Goal: Task Accomplishment & Management: Complete application form

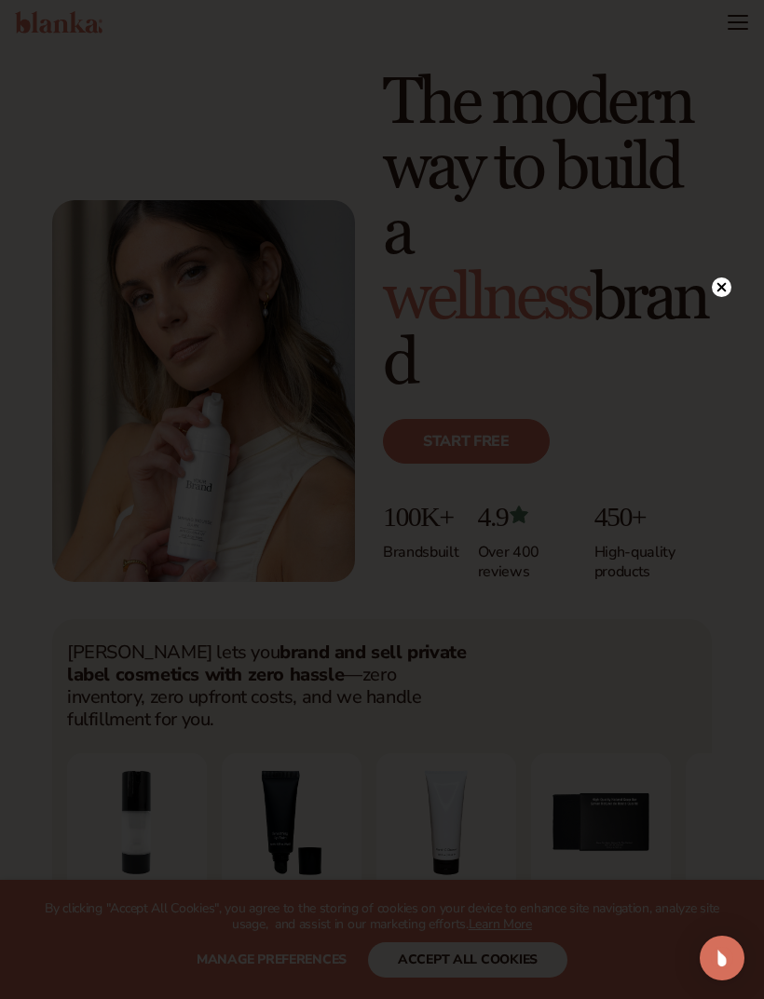
scroll to position [37, 0]
click at [714, 290] on circle at bounding box center [722, 288] width 20 height 20
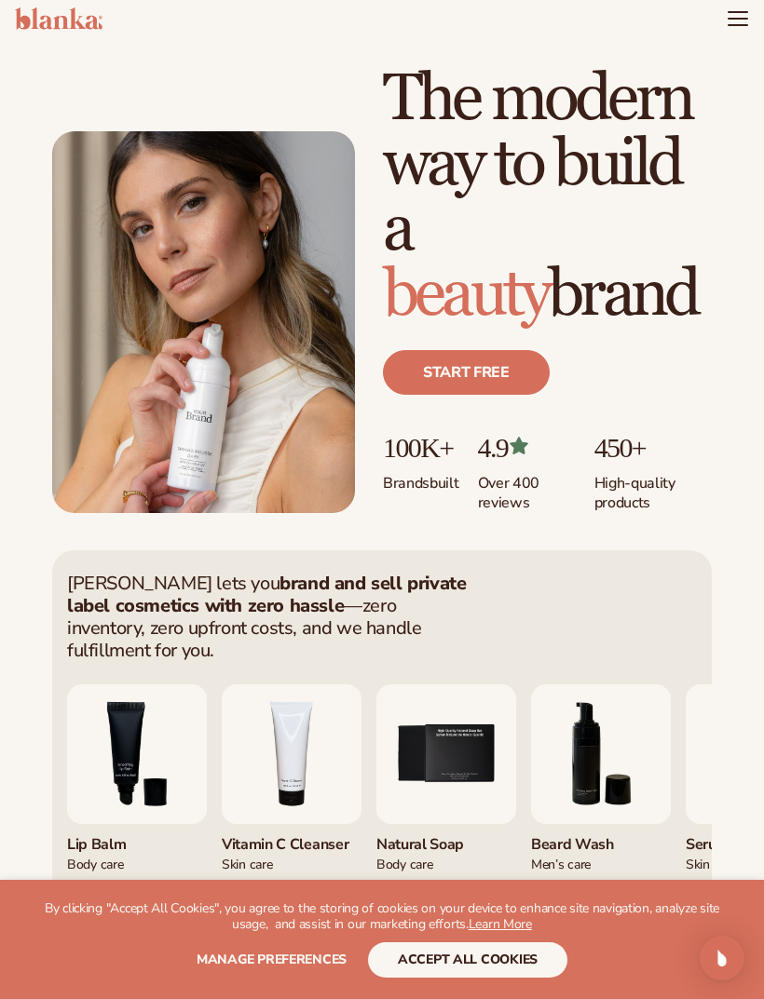
click at [496, 449] on p "4.9" at bounding box center [527, 447] width 98 height 31
click at [488, 383] on link "Start free" at bounding box center [466, 372] width 167 height 45
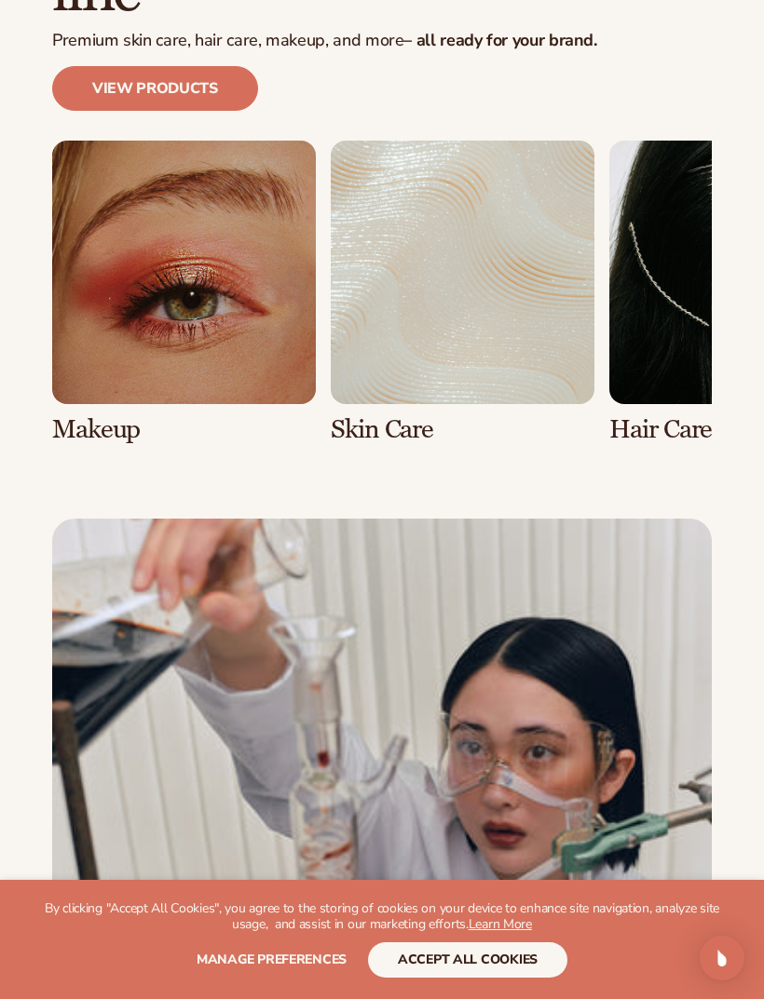
scroll to position [4531, 0]
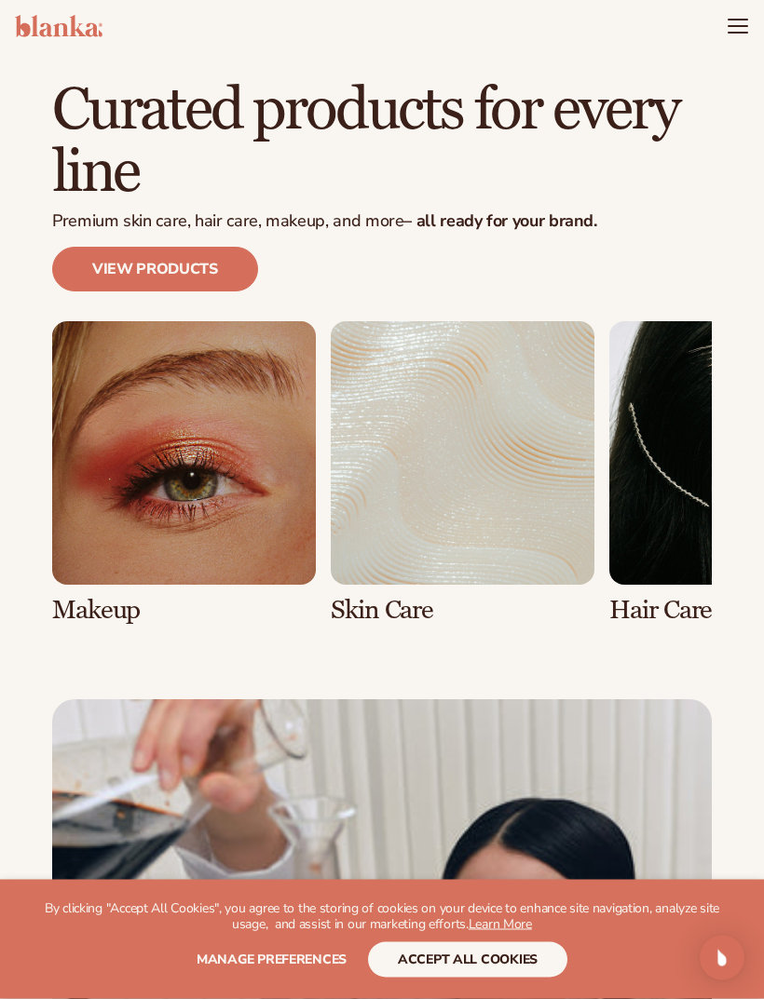
click at [114, 405] on link "1 / 8" at bounding box center [184, 474] width 264 height 304
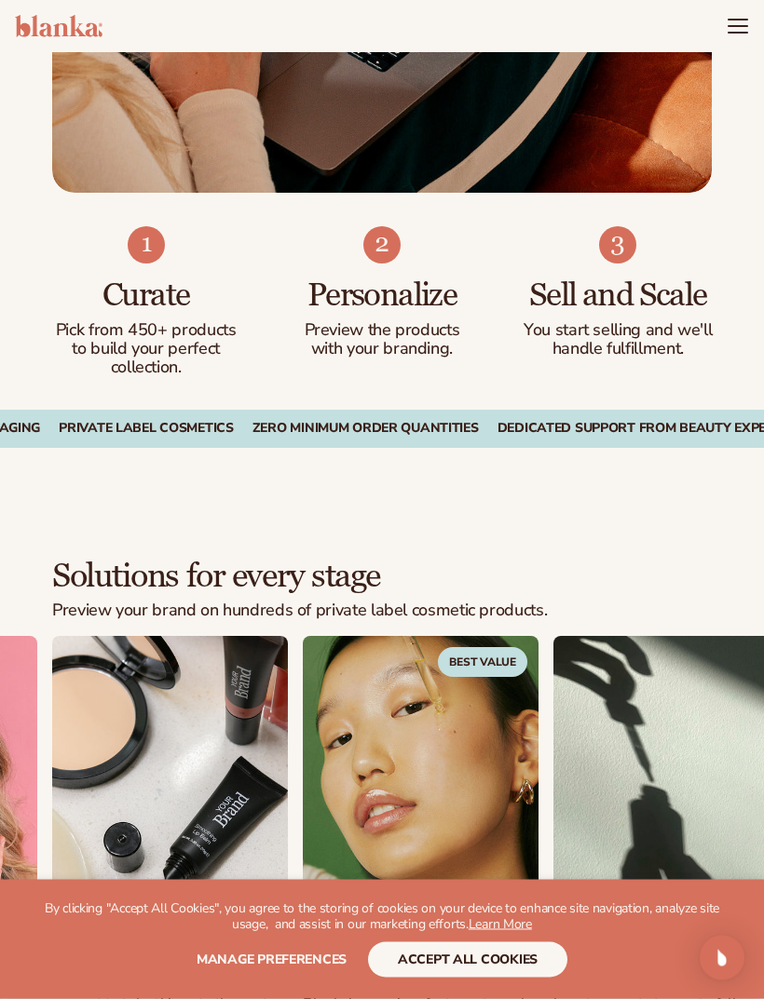
scroll to position [82, 0]
